Goal: Task Accomplishment & Management: Complete application form

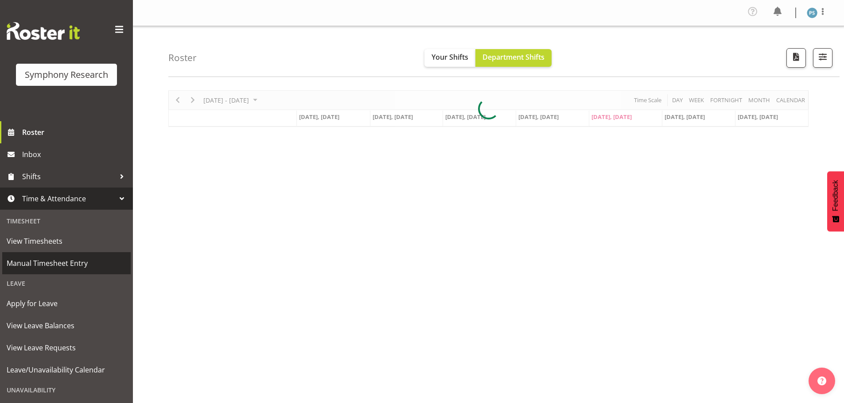
click at [78, 260] on span "Manual Timesheet Entry" at bounding box center [67, 263] width 120 height 13
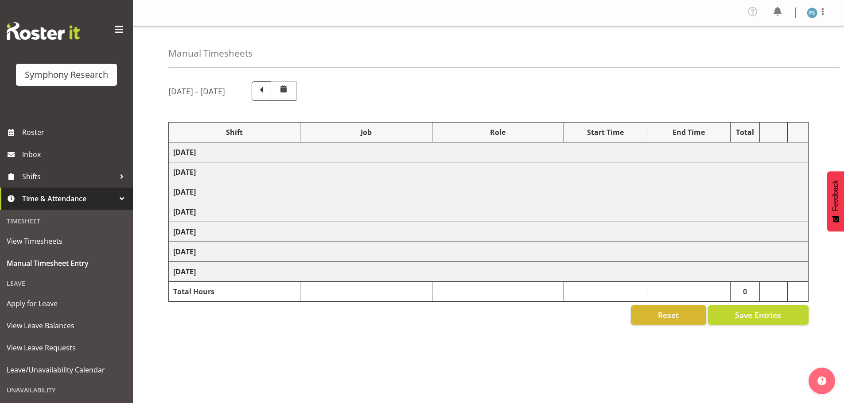
select select "4583"
select select "10527"
select select "4583"
select select "10499"
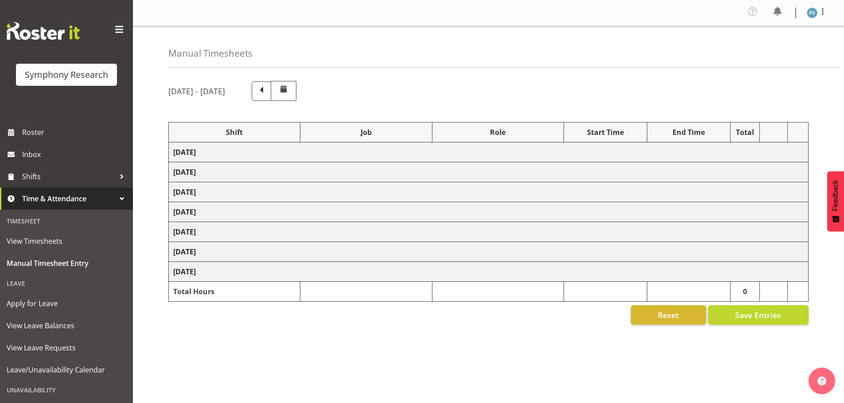
select select "4583"
select select "10527"
select select "4583"
select select "10499"
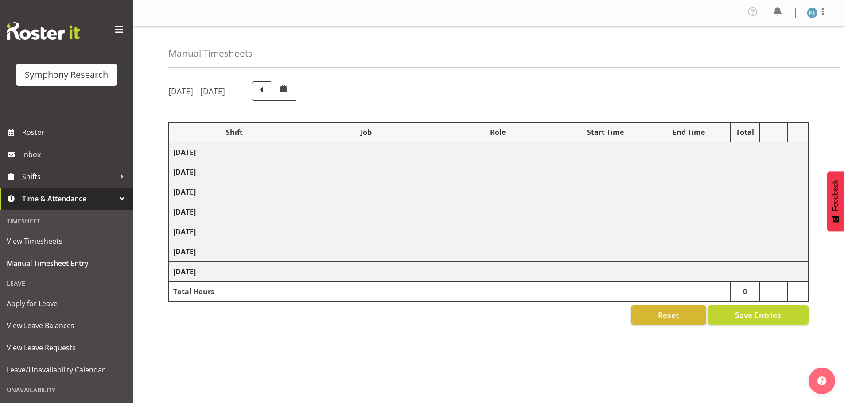
select select "4583"
select select "10527"
select select "4583"
select select "10499"
select select "4583"
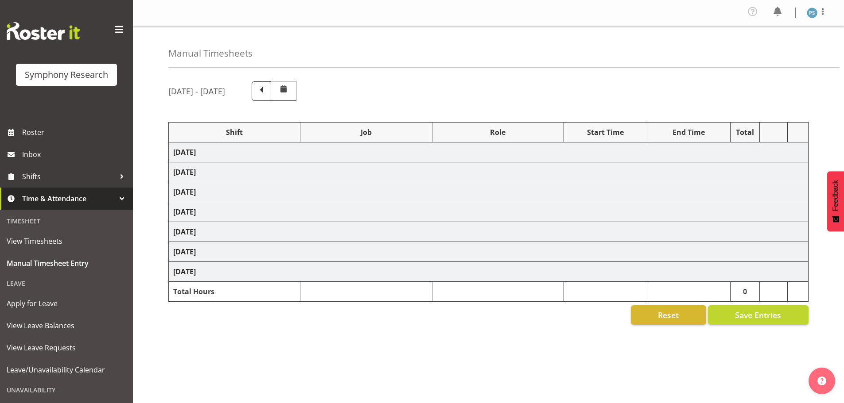
select select "4583"
select select "10527"
select select "4583"
select select "10499"
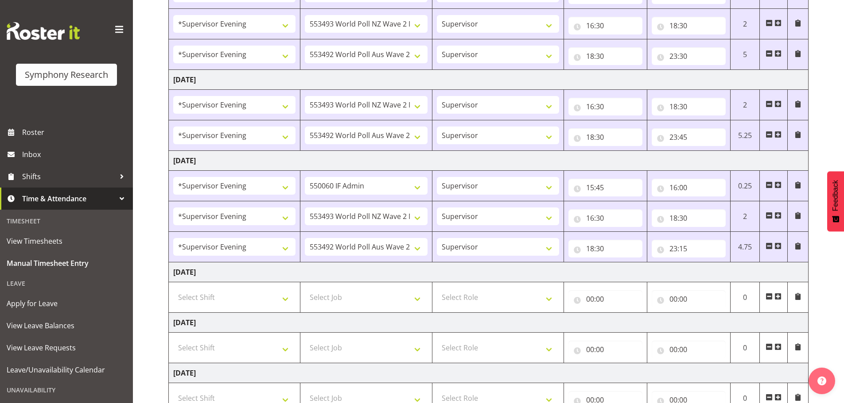
scroll to position [363, 0]
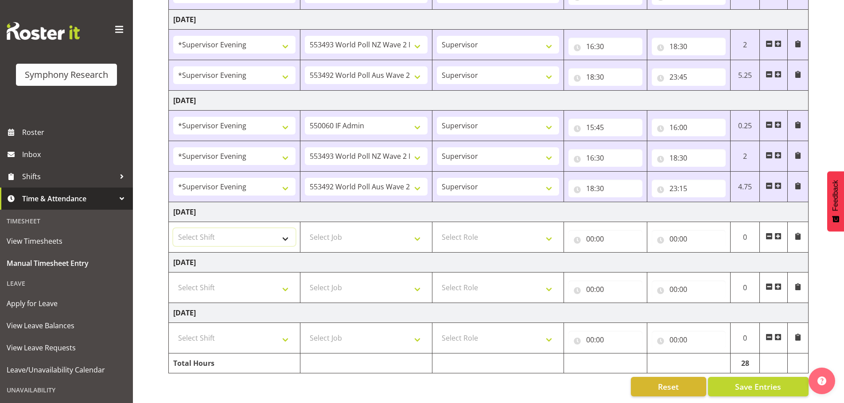
click at [282, 233] on select "Select Shift !!Weekend Residential (Roster IT Shift Label) *Business 9/10am ~ 4…" at bounding box center [234, 238] width 122 height 18
select select "4583"
click at [173, 229] on select "Select Shift !!Weekend Residential (Roster IT Shift Label) *Business 9/10am ~ 4…" at bounding box center [234, 238] width 122 height 18
click at [411, 233] on select "Select Job 550060 IF Admin 553492 World Poll Aus Wave 2 Main 2025 553493 World …" at bounding box center [366, 238] width 122 height 18
select select "10527"
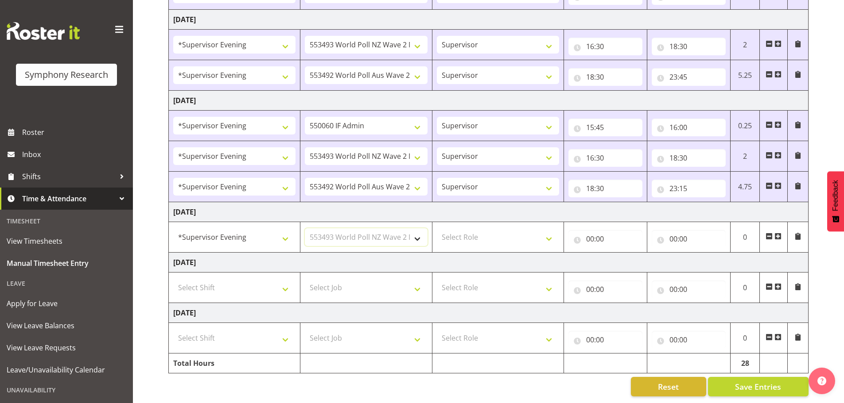
click at [305, 229] on select "Select Job 550060 IF Admin 553492 World Poll Aus Wave 2 Main 2025 553493 World …" at bounding box center [366, 238] width 122 height 18
click at [554, 236] on select "Select Role Supervisor Briefing Interviewing" at bounding box center [498, 238] width 122 height 18
select select "45"
click at [437, 229] on select "Select Role Supervisor Briefing Interviewing" at bounding box center [498, 238] width 122 height 18
click at [587, 232] on input "00:00" at bounding box center [605, 239] width 74 height 18
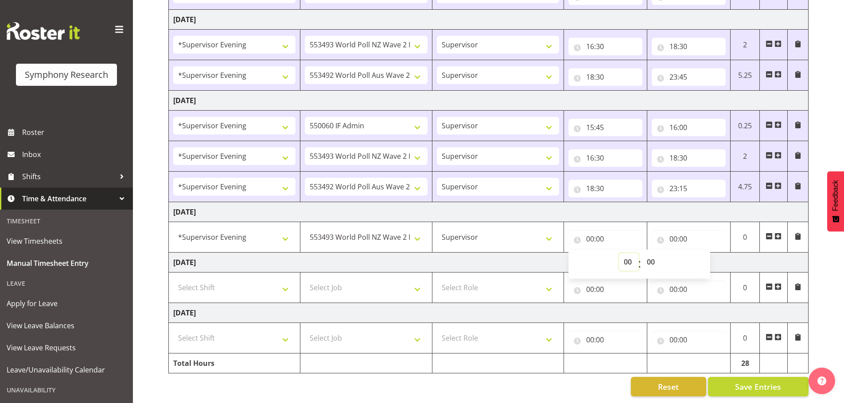
click at [630, 255] on select "00 01 02 03 04 05 06 07 08 09 10 11 12 13 14 15 16 17 18 19 20 21 22 23" at bounding box center [629, 262] width 20 height 18
select select "16"
click at [619, 253] on select "00 01 02 03 04 05 06 07 08 09 10 11 12 13 14 15 16 17 18 19 20 21 22 23" at bounding box center [629, 262] width 20 height 18
type input "16:00"
click at [651, 253] on select "00 01 02 03 04 05 06 07 08 09 10 11 12 13 14 15 16 17 18 19 20 21 22 23 24 25 2…" at bounding box center [652, 262] width 20 height 18
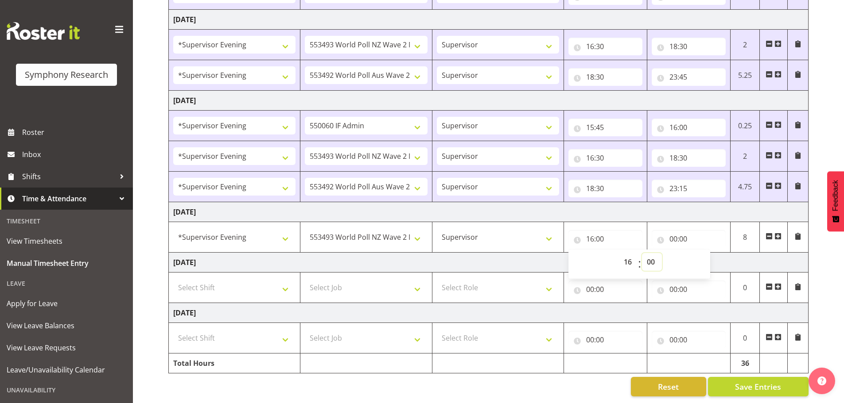
select select "30"
click at [642, 253] on select "00 01 02 03 04 05 06 07 08 09 10 11 12 13 14 15 16 17 18 19 20 21 22 23 24 25 2…" at bounding box center [652, 262] width 20 height 18
type input "16:30"
click at [674, 233] on input "00:00" at bounding box center [689, 239] width 74 height 18
click at [706, 255] on select "00 01 02 03 04 05 06 07 08 09 10 11 12 13 14 15 16 17 18 19 20 21 22 23" at bounding box center [712, 262] width 20 height 18
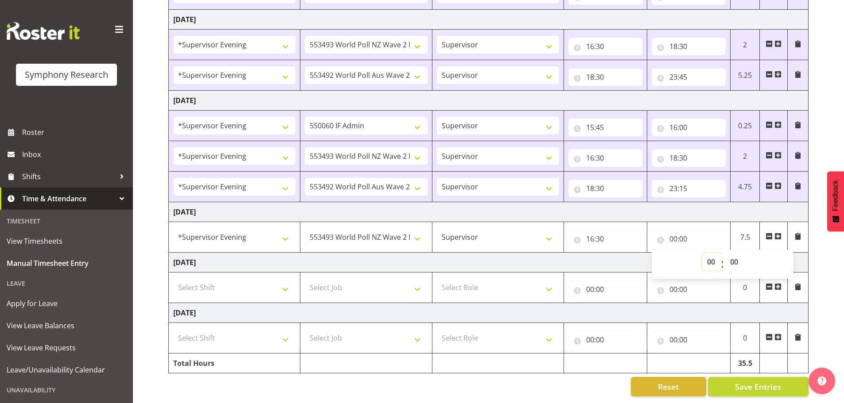
select select "18"
click at [702, 253] on select "00 01 02 03 04 05 06 07 08 09 10 11 12 13 14 15 16 17 18 19 20 21 22 23" at bounding box center [712, 262] width 20 height 18
type input "18:00"
click at [736, 255] on select "00 01 02 03 04 05 06 07 08 09 10 11 12 13 14 15 16 17 18 19 20 21 22 23 24 25 2…" at bounding box center [735, 262] width 20 height 18
select select "30"
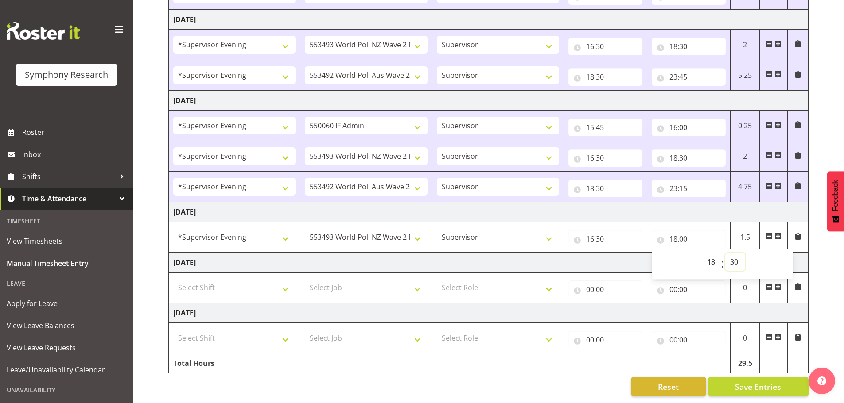
click at [725, 253] on select "00 01 02 03 04 05 06 07 08 09 10 11 12 13 14 15 16 17 18 19 20 21 22 23 24 25 2…" at bounding box center [735, 262] width 20 height 18
type input "18:30"
click at [760, 382] on span "Save Entries" at bounding box center [758, 387] width 46 height 12
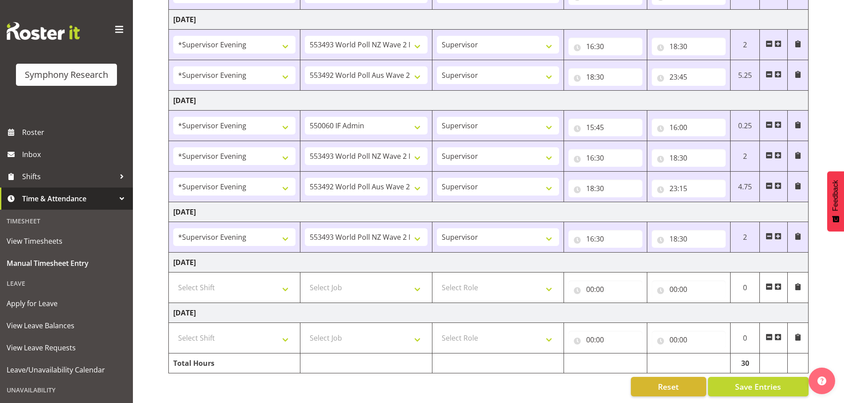
click at [777, 233] on span at bounding box center [777, 236] width 7 height 7
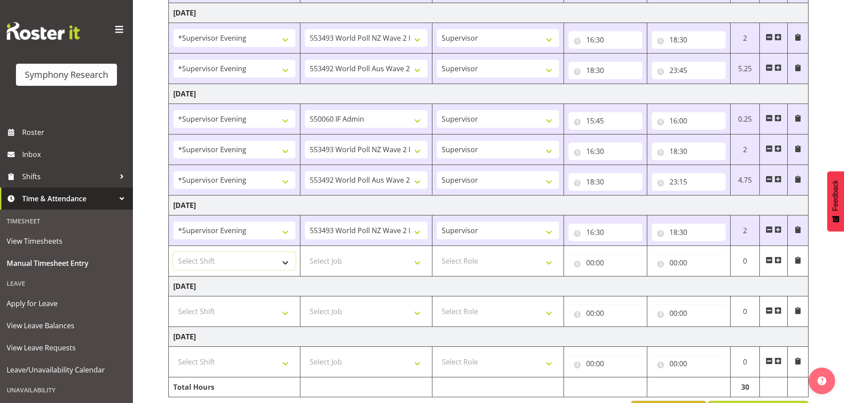
click at [281, 261] on select "Select Shift !!Weekend Residential (Roster IT Shift Label) *Business 9/10am ~ 4…" at bounding box center [234, 261] width 122 height 18
select select "4583"
click at [173, 252] on select "Select Shift !!Weekend Residential (Roster IT Shift Label) *Business 9/10am ~ 4…" at bounding box center [234, 261] width 122 height 18
click at [421, 260] on select "Select Job 550060 IF Admin 553492 World Poll Aus Wave 2 Main 2025 553493 World …" at bounding box center [366, 261] width 122 height 18
select select "10499"
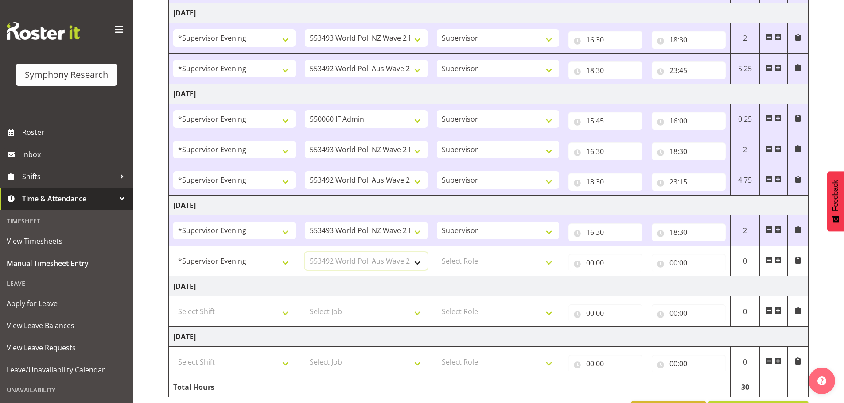
click at [305, 252] on select "Select Job 550060 IF Admin 553492 World Poll Aus Wave 2 Main 2025 553493 World …" at bounding box center [366, 261] width 122 height 18
click at [551, 263] on select "Select Role Supervisor Briefing Interviewing" at bounding box center [498, 261] width 122 height 18
select select "45"
click at [437, 252] on select "Select Role Supervisor Briefing Interviewing" at bounding box center [498, 261] width 122 height 18
click at [592, 265] on input "00:00" at bounding box center [605, 263] width 74 height 18
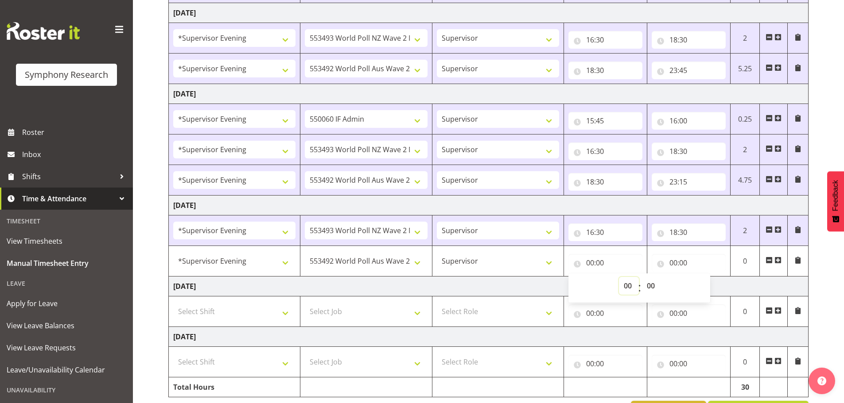
click at [627, 287] on select "00 01 02 03 04 05 06 07 08 09 10 11 12 13 14 15 16 17 18 19 20 21 22 23" at bounding box center [629, 286] width 20 height 18
select select "18"
click at [619, 277] on select "00 01 02 03 04 05 06 07 08 09 10 11 12 13 14 15 16 17 18 19 20 21 22 23" at bounding box center [629, 286] width 20 height 18
type input "18:00"
click at [652, 287] on select "00 01 02 03 04 05 06 07 08 09 10 11 12 13 14 15 16 17 18 19 20 21 22 23 24 25 2…" at bounding box center [652, 286] width 20 height 18
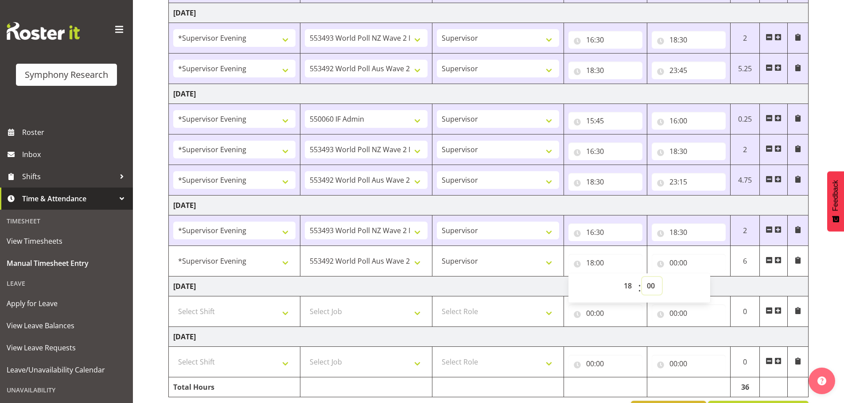
select select "30"
click at [642, 277] on select "00 01 02 03 04 05 06 07 08 09 10 11 12 13 14 15 16 17 18 19 20 21 22 23 24 25 2…" at bounding box center [652, 286] width 20 height 18
type input "18:30"
click at [673, 262] on input "00:00" at bounding box center [689, 263] width 74 height 18
click at [713, 286] on select "00 01 02 03 04 05 06 07 08 09 10 11 12 13 14 15 16 17 18 19 20 21 22 23" at bounding box center [712, 286] width 20 height 18
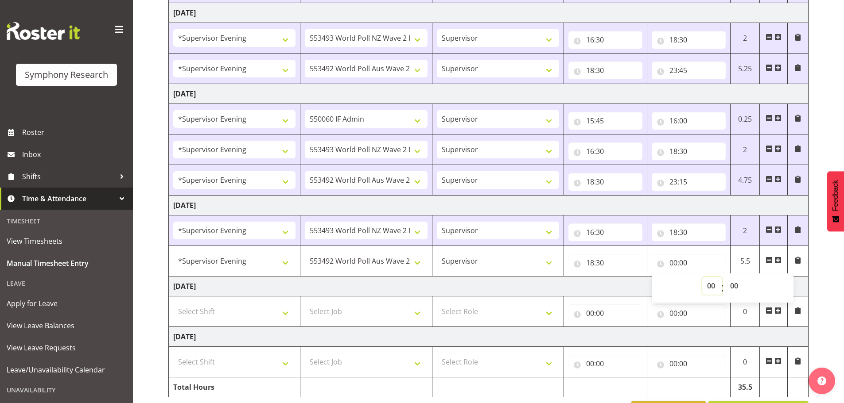
select select "23"
click at [702, 277] on select "00 01 02 03 04 05 06 07 08 09 10 11 12 13 14 15 16 17 18 19 20 21 22 23" at bounding box center [712, 286] width 20 height 18
type input "23:00"
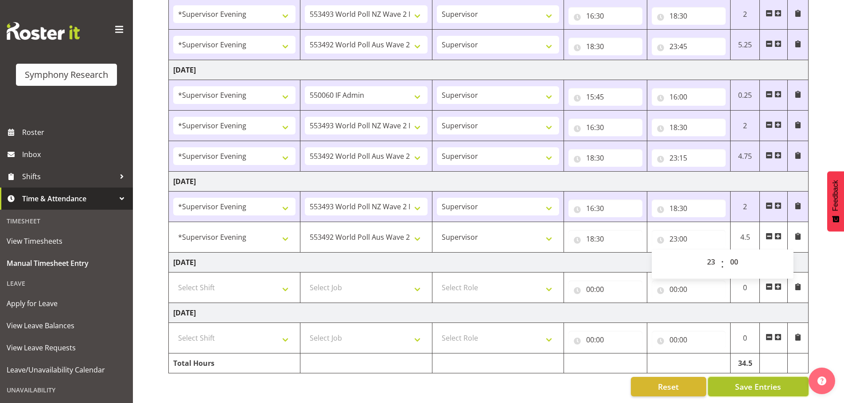
click at [753, 381] on span "Save Entries" at bounding box center [758, 387] width 46 height 12
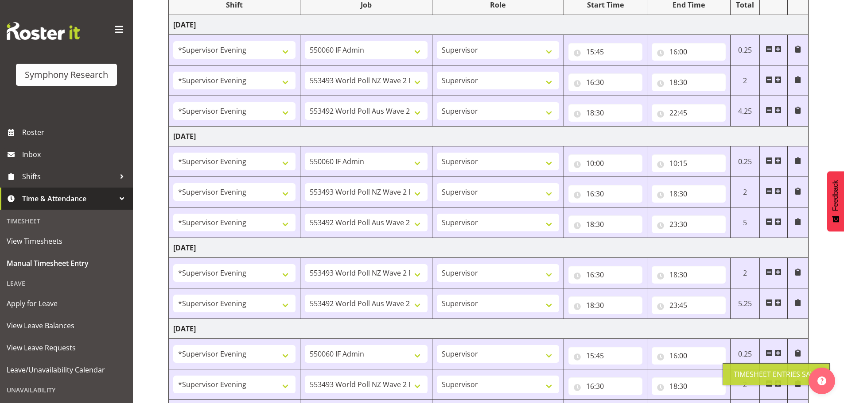
scroll to position [0, 0]
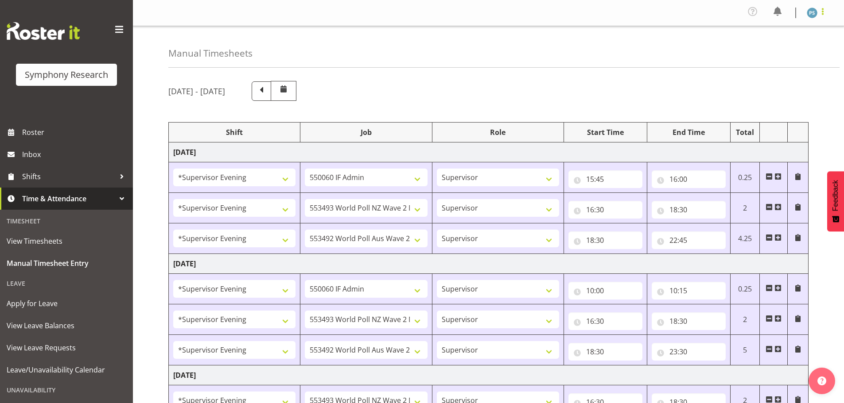
click at [823, 10] on span at bounding box center [822, 11] width 11 height 11
click at [788, 53] on link "Log Out" at bounding box center [785, 49] width 85 height 16
